Goal: Information Seeking & Learning: Learn about a topic

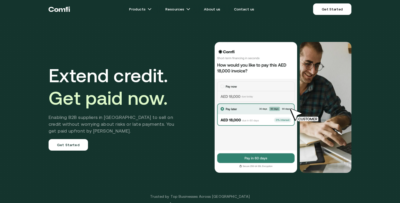
click at [175, 62] on div "Extend credit. Get paid now. Enabling B2B suppliers in [GEOGRAPHIC_DATA] to sel…" at bounding box center [200, 107] width 314 height 172
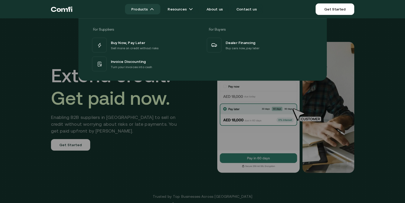
click at [153, 9] on img at bounding box center [152, 9] width 4 height 4
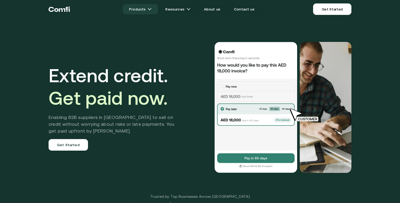
click at [152, 9] on img at bounding box center [150, 9] width 4 height 4
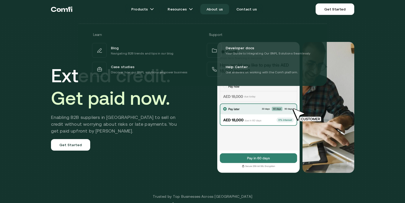
click at [213, 10] on link "About us" at bounding box center [214, 9] width 29 height 10
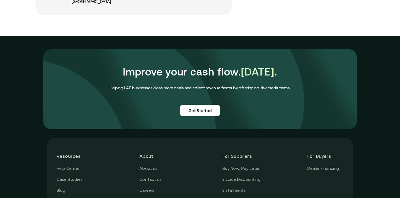
scroll to position [1311, 0]
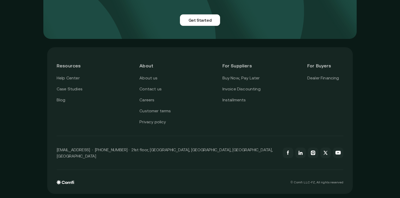
click at [322, 68] on header "For Buyers" at bounding box center [326, 66] width 36 height 18
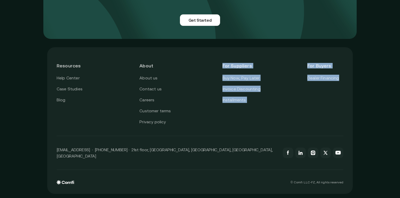
drag, startPoint x: 310, startPoint y: 67, endPoint x: 366, endPoint y: 98, distance: 64.0
click at [366, 98] on div "Resources Help Center Case Studies Blog About About us Contact us Careers Custo…" at bounding box center [200, 120] width 400 height 155
click at [250, 103] on div "Buy Now, Pay Later Invoice Discounting Installments" at bounding box center [242, 89] width 38 height 29
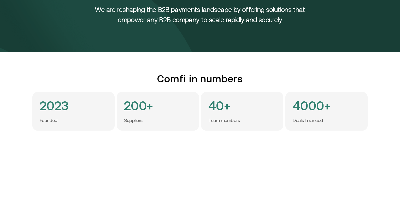
scroll to position [0, 0]
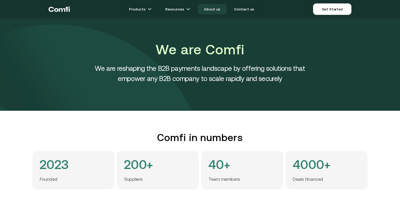
click at [218, 8] on link "About us" at bounding box center [212, 9] width 29 height 10
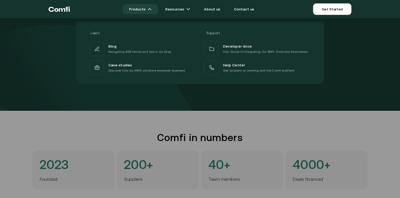
click at [139, 8] on link "Products" at bounding box center [140, 9] width 35 height 10
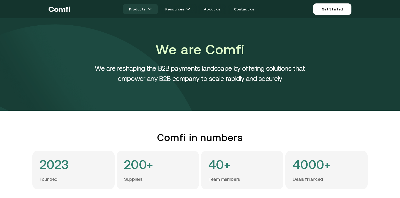
click at [149, 10] on link "Products" at bounding box center [140, 9] width 35 height 10
click at [152, 9] on img at bounding box center [150, 9] width 4 height 4
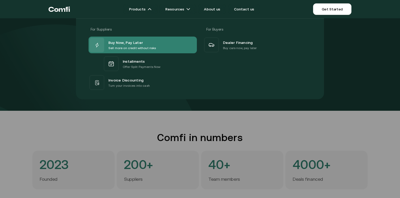
click at [136, 45] on span "Buy Now, Pay Later" at bounding box center [125, 42] width 34 height 6
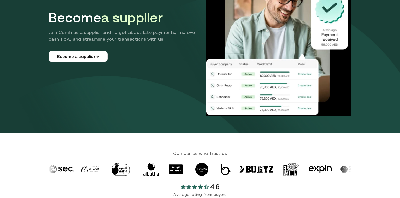
scroll to position [107, 0]
